Goal: Task Accomplishment & Management: Complete application form

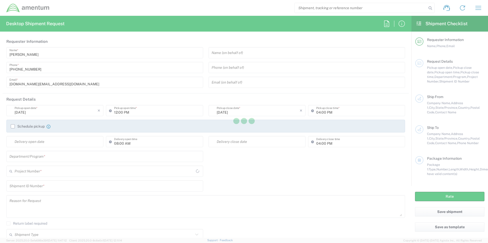
type input "[GEOGRAPHIC_DATA]"
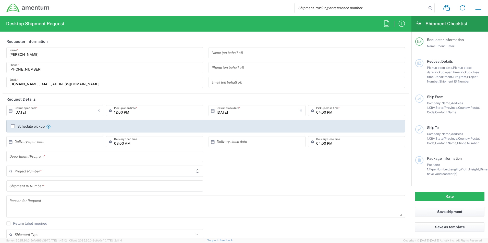
type input "4415.C3004.0.008.700.00.000EMC"
click at [196, 172] on icon at bounding box center [196, 171] width 7 height 7
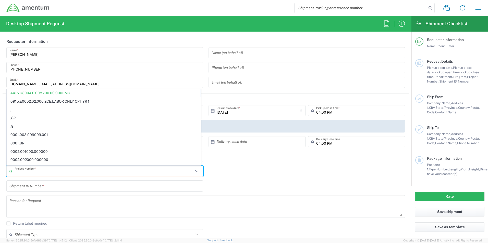
click at [263, 169] on div "Project Number * 4415.C3004.0.008.700.00.000EMC 0915.E0002.02.000.2CE,LABOR ONL…" at bounding box center [206, 173] width 404 height 15
type input "4415.C3004.0.008.700.00.000EMC"
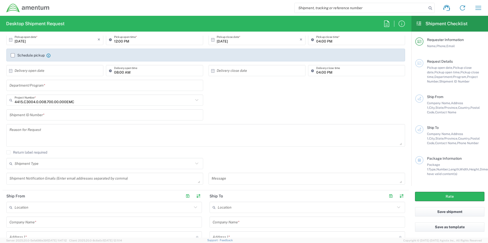
scroll to position [77, 0]
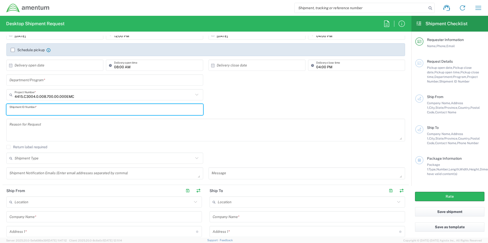
click at [52, 112] on input "text" at bounding box center [104, 109] width 191 height 9
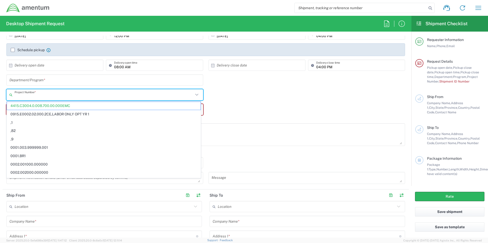
click at [87, 95] on input "text" at bounding box center [104, 95] width 179 height 9
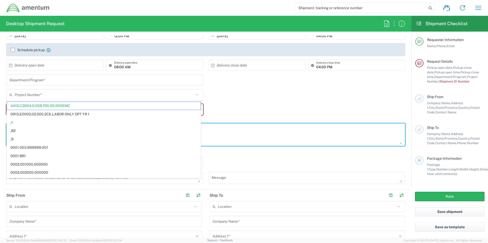
click at [346, 126] on textarea at bounding box center [205, 135] width 393 height 20
type input "4415.C3004.0.008.700.00.000EMC"
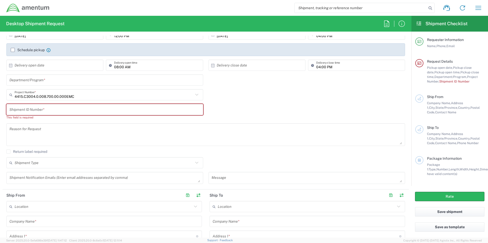
click at [300, 111] on div "Shipment ID Number * This field is required" at bounding box center [206, 113] width 404 height 19
click at [457, 75] on span "Department/Program," at bounding box center [450, 77] width 33 height 4
click at [264, 89] on div "Department/Program *" at bounding box center [206, 82] width 404 height 15
click at [252, 99] on div "4415.C3004.0.008.700.00.000EMC Project Number * 4415.C3004.0.008.700.00.000EMC …" at bounding box center [206, 96] width 404 height 15
click at [197, 94] on icon at bounding box center [196, 95] width 7 height 7
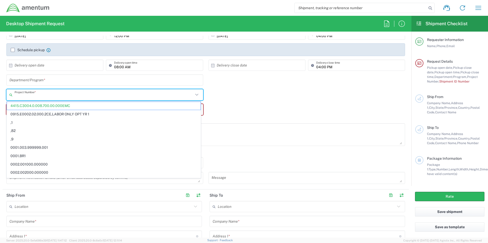
click at [197, 94] on icon at bounding box center [196, 95] width 7 height 7
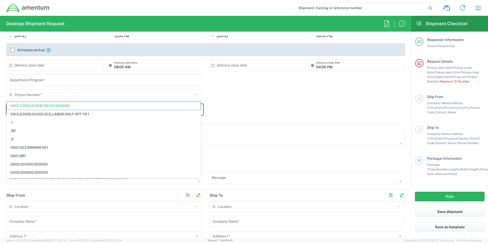
click at [279, 89] on div "Department/Program *" at bounding box center [206, 82] width 404 height 15
type input "4415.C3004.0.008.700.00.000EMC"
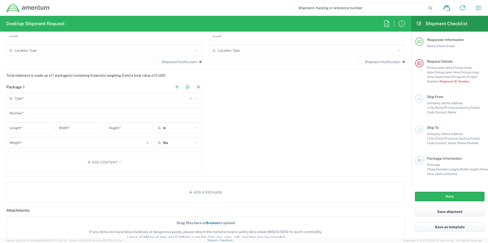
scroll to position [383, 0]
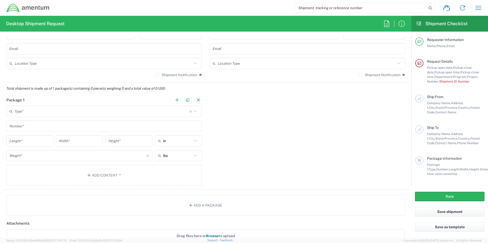
click at [194, 112] on icon at bounding box center [195, 111] width 7 height 7
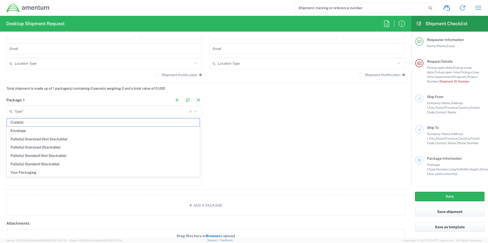
click at [194, 112] on icon at bounding box center [195, 111] width 7 height 7
click at [274, 126] on div "Package 1 Type * Material used to package goods Crate(s) Envelope Pallet(s) Ove…" at bounding box center [206, 141] width 406 height 95
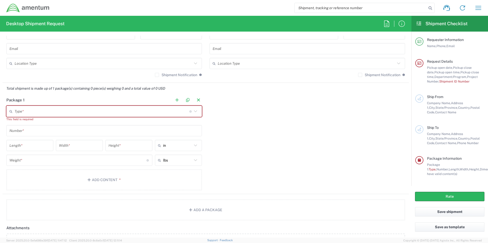
click at [194, 113] on icon at bounding box center [195, 111] width 7 height 7
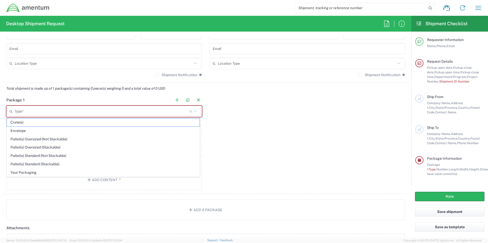
click at [370, 153] on div "Package 1 Type * Material used to package goods Crate(s) Envelope Pallet(s) Ove…" at bounding box center [206, 144] width 406 height 100
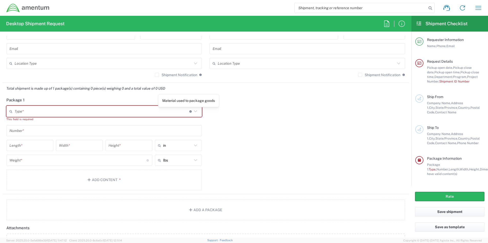
click at [189, 113] on icon at bounding box center [190, 112] width 3 height 2
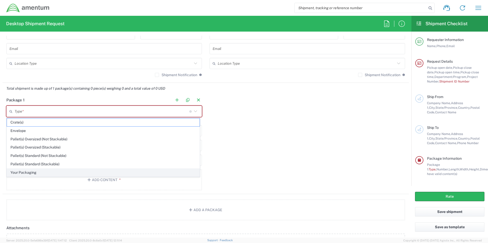
click at [32, 173] on span "Your Packaging" at bounding box center [103, 173] width 193 height 8
type input "Your Packaging"
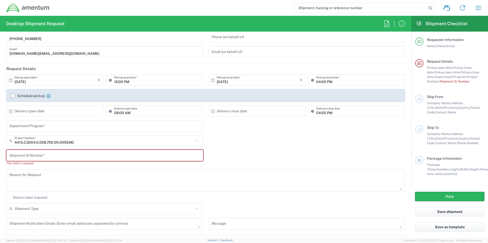
scroll to position [0, 0]
